Goal: Navigation & Orientation: Find specific page/section

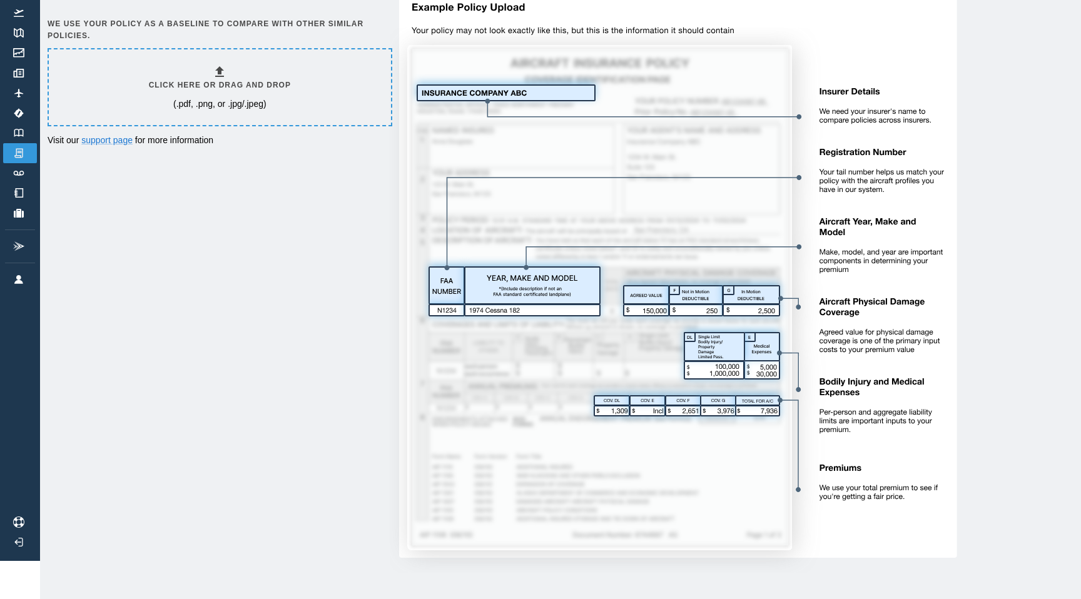
scroll to position [37, 0]
click at [632, 431] on img at bounding box center [673, 281] width 567 height 585
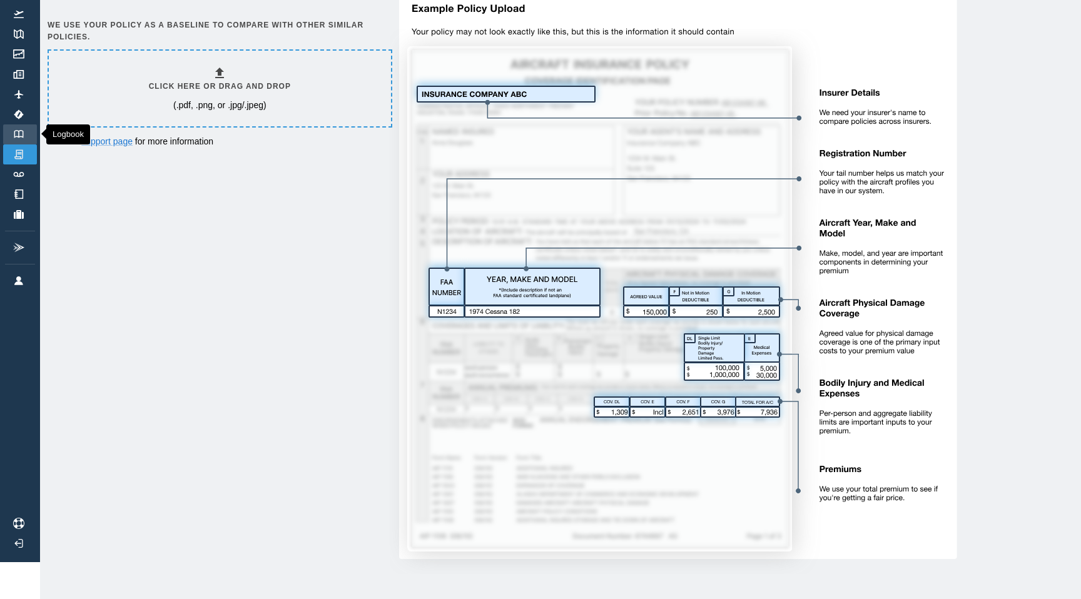
click at [29, 138] on link "Logbook" at bounding box center [20, 134] width 34 height 20
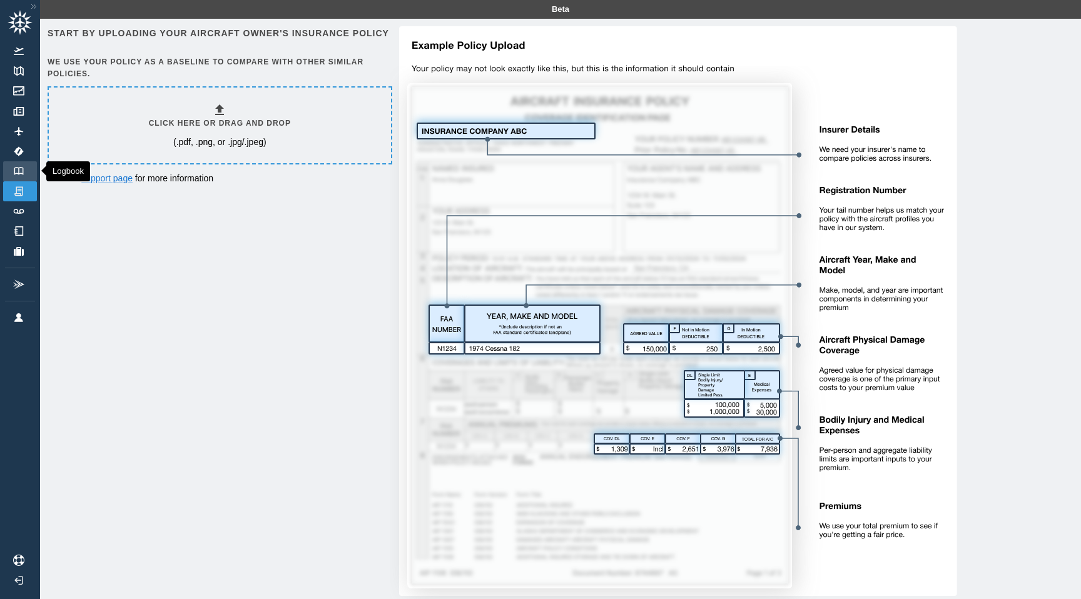
click at [16, 173] on img at bounding box center [19, 171] width 14 height 8
